Goal: Check status: Check status

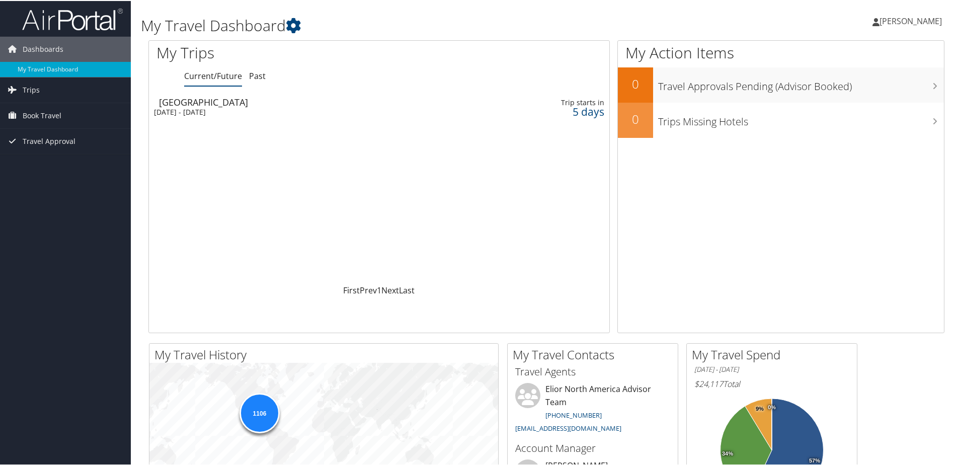
click at [207, 107] on div "[DATE] - [DATE]" at bounding box center [297, 111] width 286 height 9
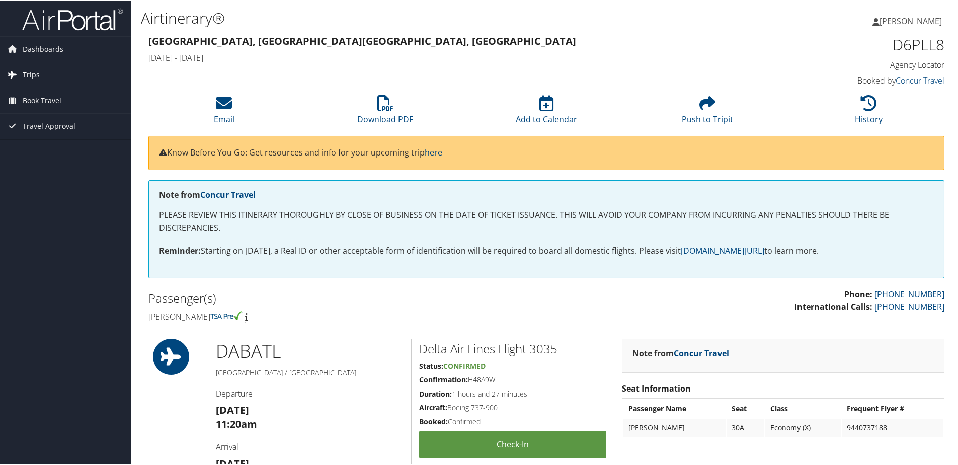
click at [38, 77] on span "Trips" at bounding box center [31, 73] width 17 height 25
click at [38, 91] on link "Current/Future Trips" at bounding box center [65, 94] width 131 height 15
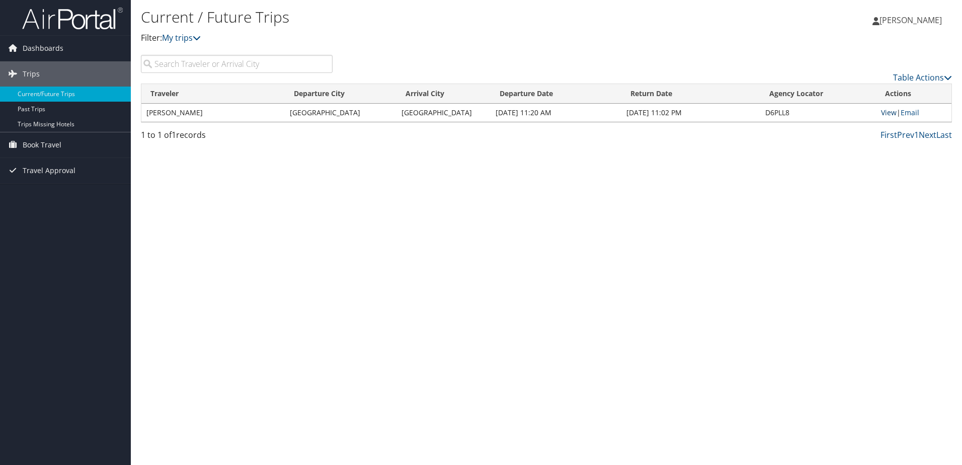
click at [889, 114] on link "View" at bounding box center [889, 113] width 16 height 10
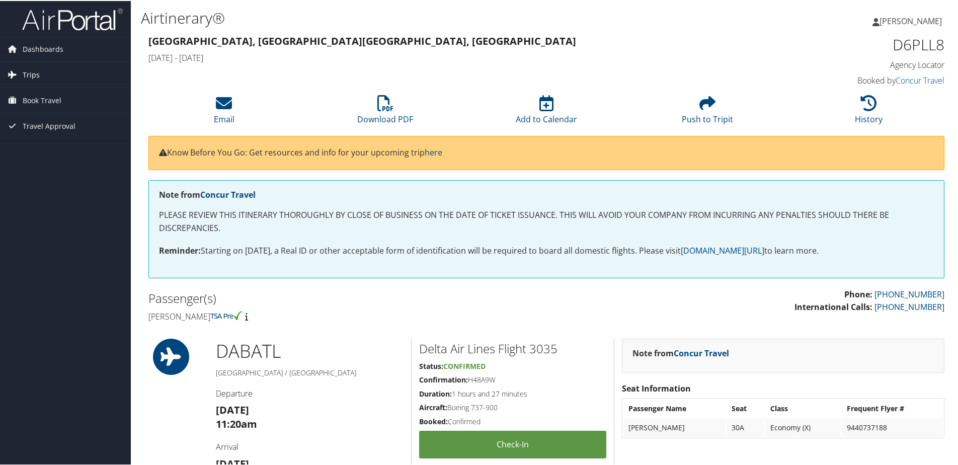
click at [31, 73] on span "Trips" at bounding box center [31, 73] width 17 height 25
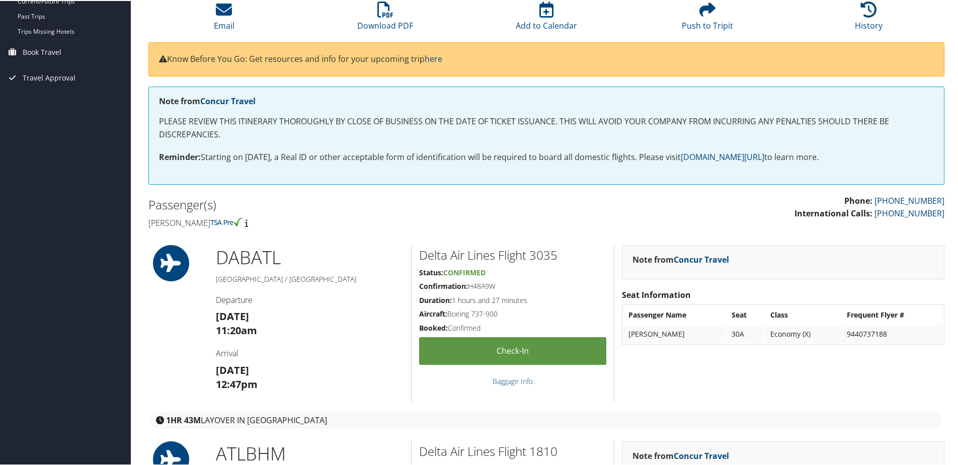
scroll to position [101, 0]
